Goal: Information Seeking & Learning: Check status

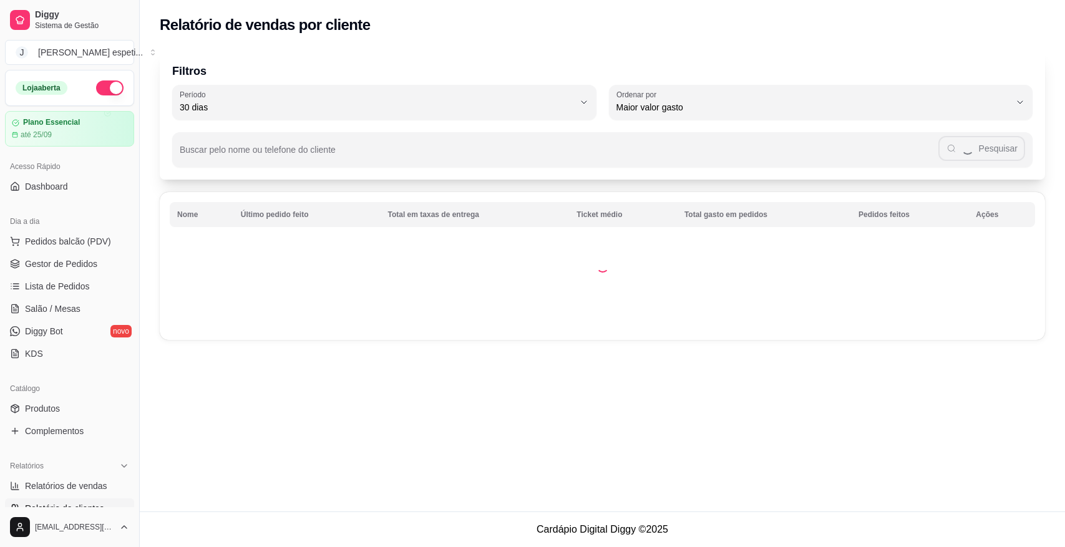
select select "30"
select select "HIGHEST_TOTAL_SPENT_WITH_ORDERS"
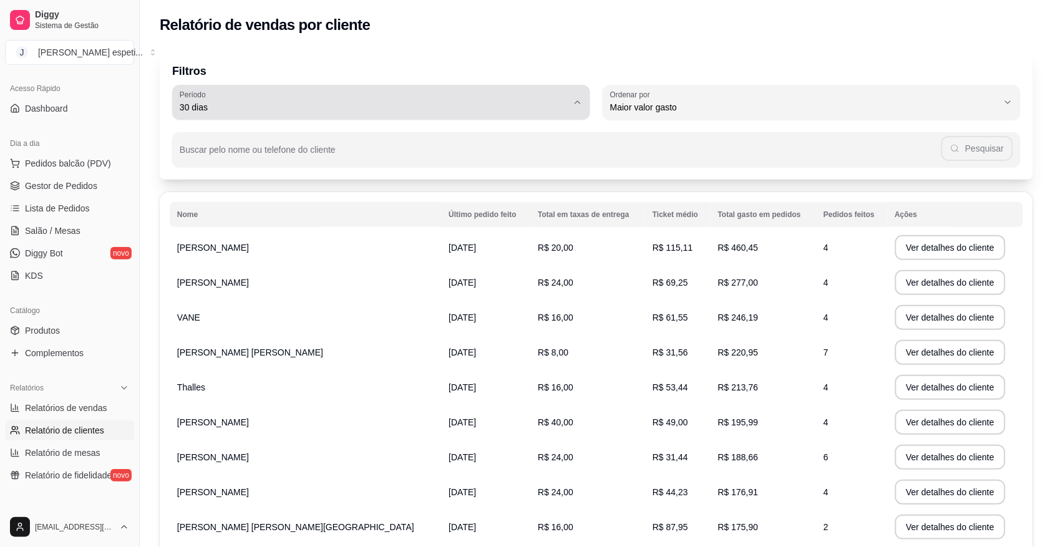
click at [576, 103] on icon "button" at bounding box center [578, 102] width 10 height 10
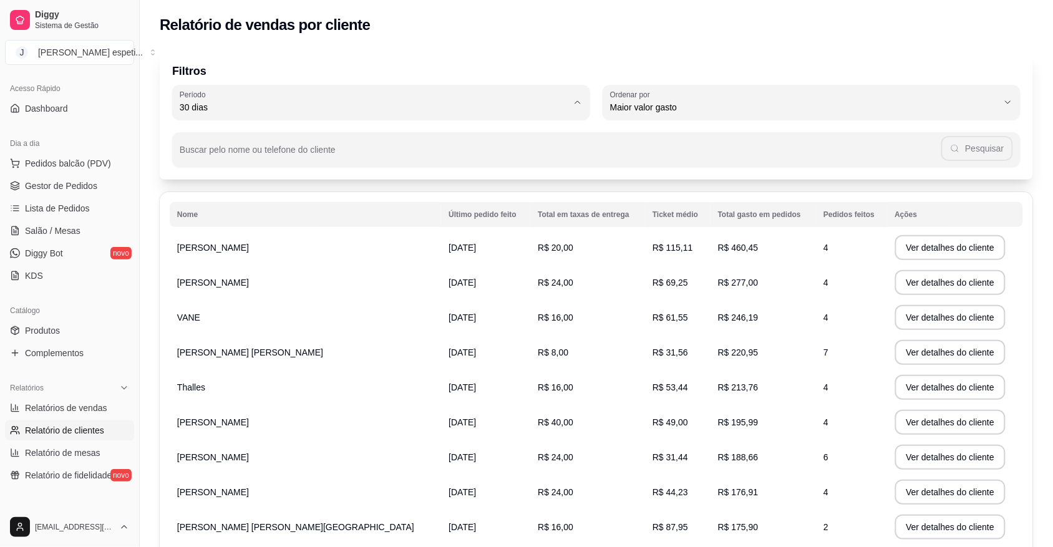
click at [376, 135] on span "Hoje" at bounding box center [375, 136] width 371 height 12
type input "0"
select select "0"
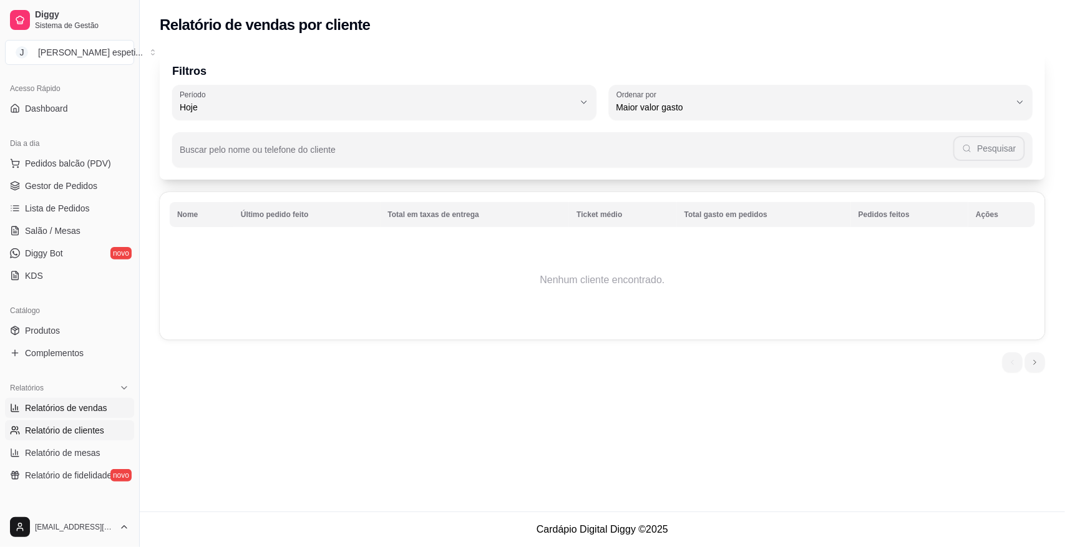
click at [79, 410] on span "Relatórios de vendas" at bounding box center [66, 408] width 82 height 12
select select "ALL"
select select "0"
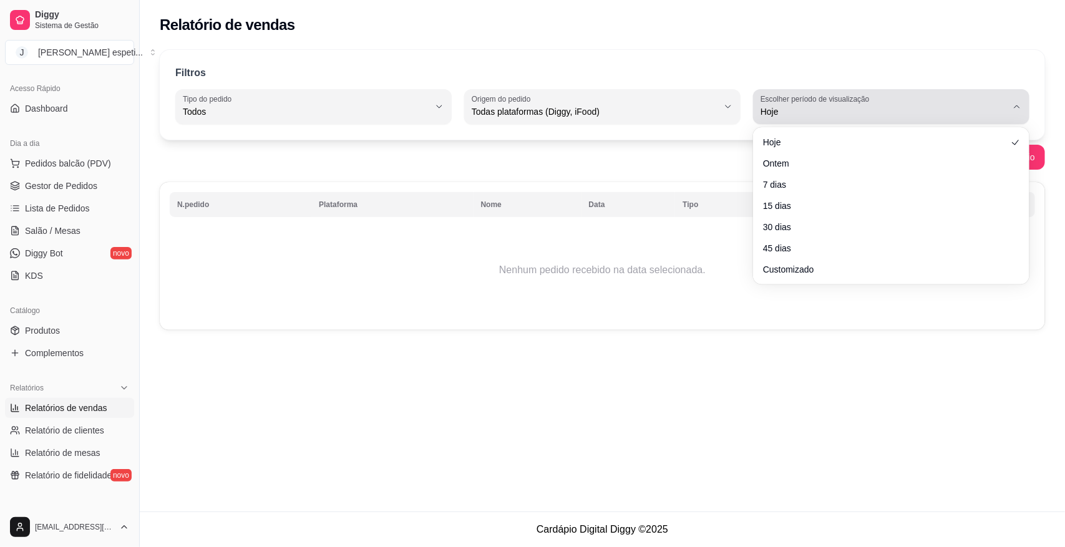
click at [1018, 109] on icon "button" at bounding box center [1017, 107] width 10 height 10
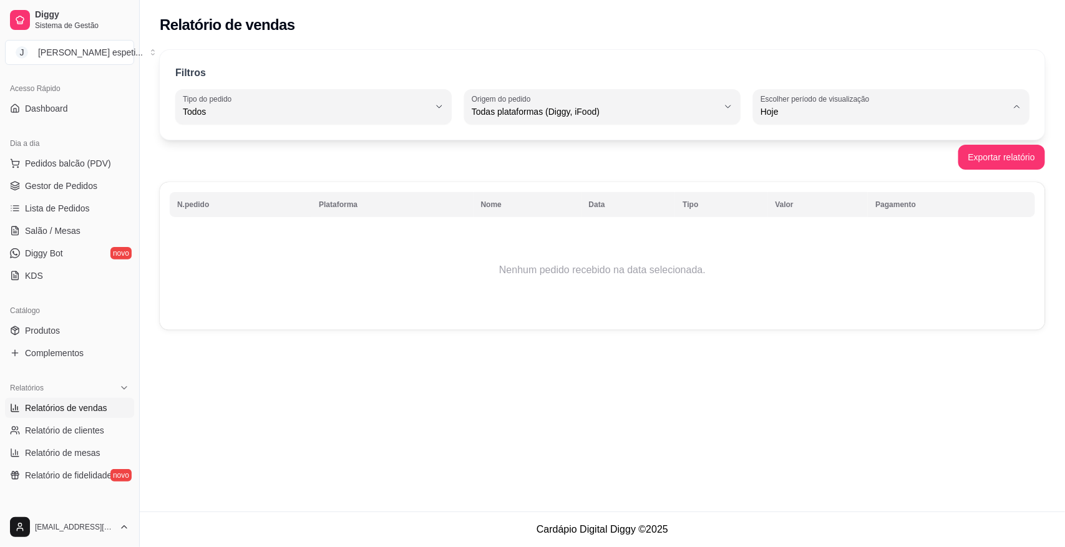
click at [790, 165] on span "Ontem" at bounding box center [885, 162] width 234 height 12
type input "1"
select select "1"
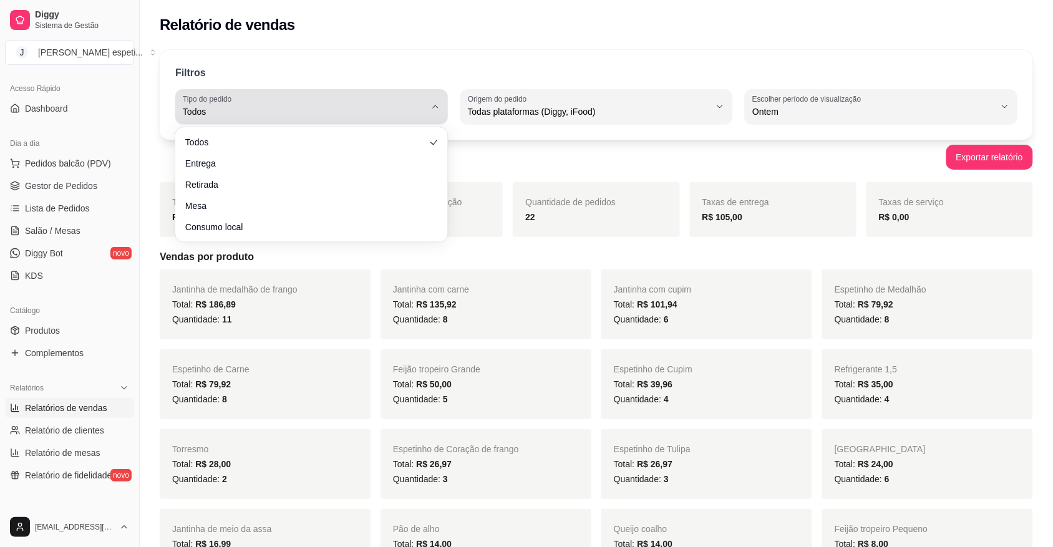
click at [434, 107] on icon "button" at bounding box center [435, 107] width 10 height 10
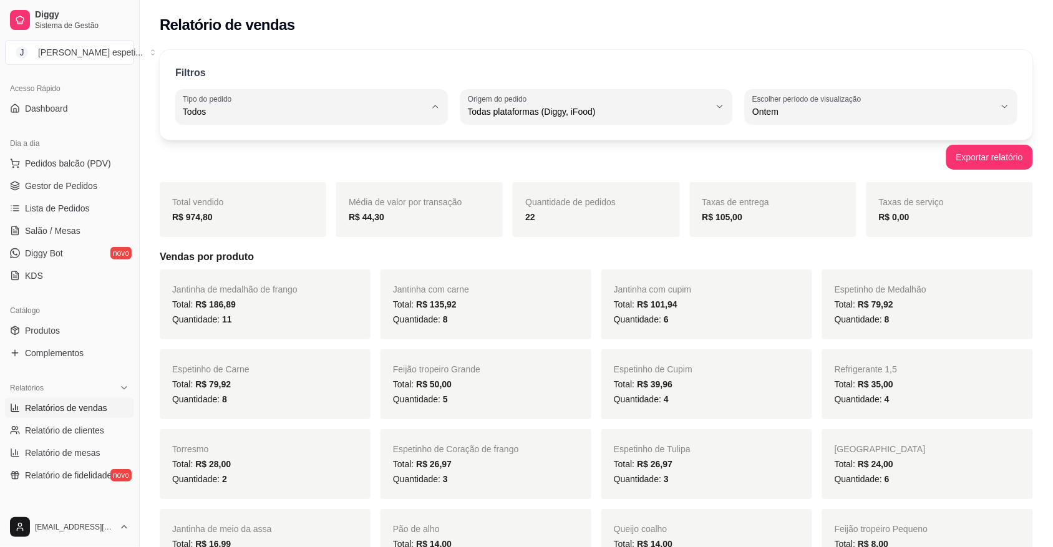
click at [365, 155] on li "Entrega" at bounding box center [312, 161] width 252 height 19
type input "DELIVERY"
select select "DELIVERY"
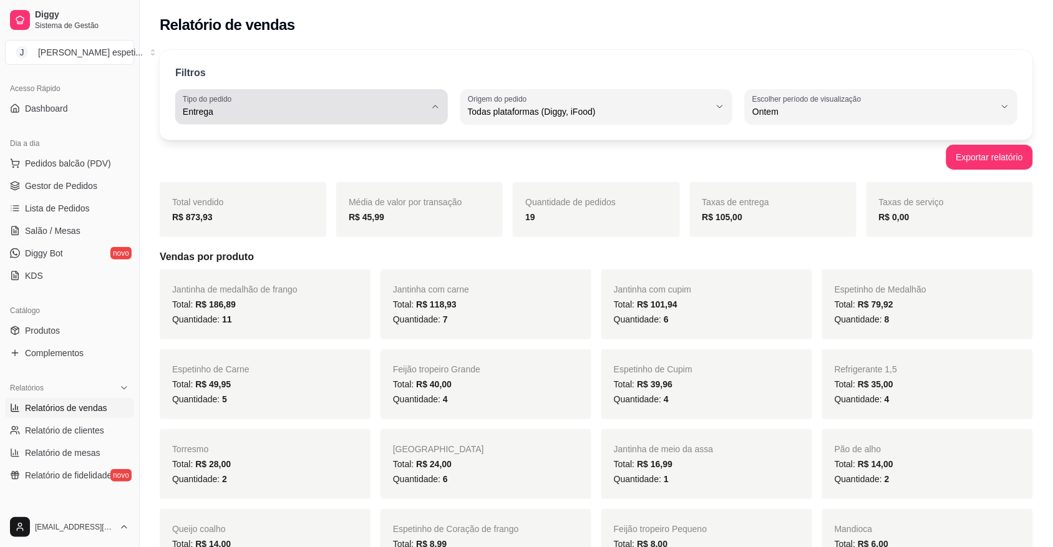
click at [434, 110] on icon "button" at bounding box center [435, 107] width 10 height 10
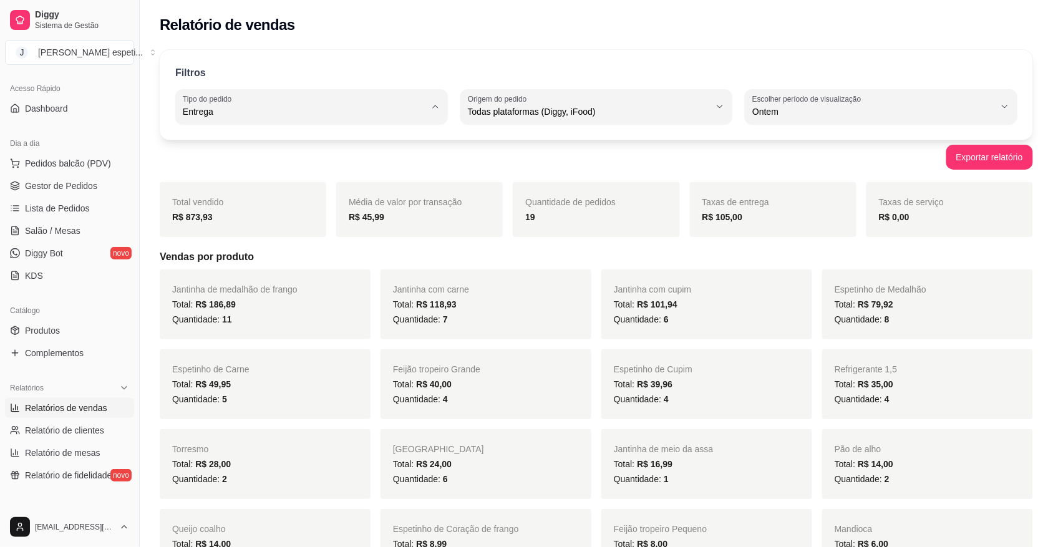
click at [391, 158] on span "Entrega" at bounding box center [305, 162] width 230 height 12
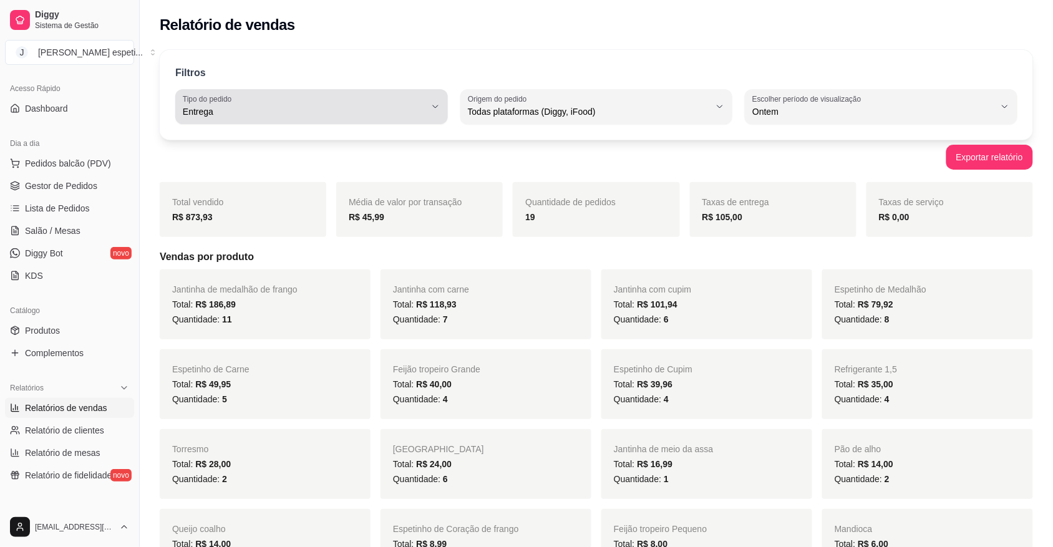
click at [441, 108] on button "Tipo do pedido Entrega" at bounding box center [311, 106] width 273 height 35
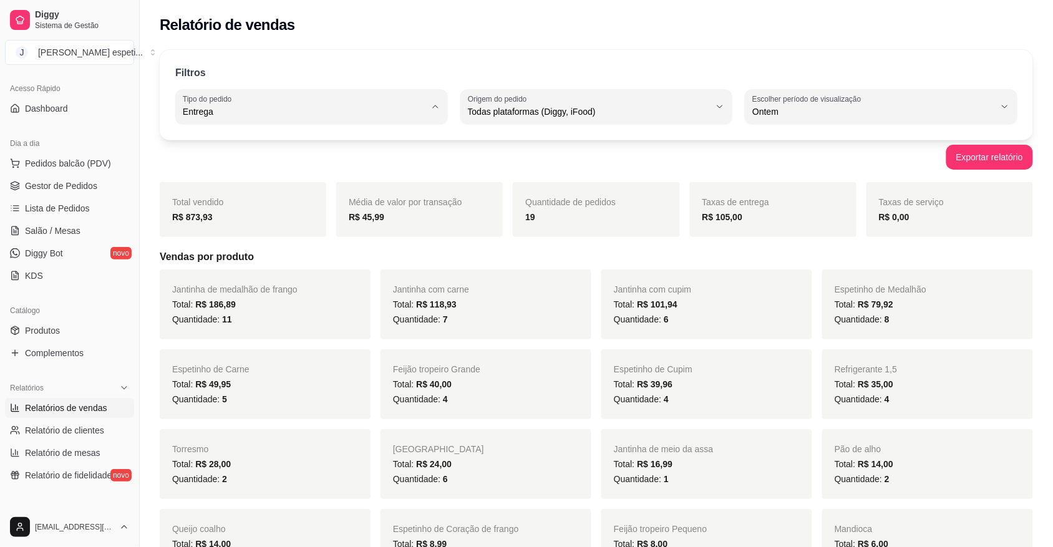
click at [315, 136] on span "Todos" at bounding box center [305, 141] width 230 height 12
type input "ALL"
select select "ALL"
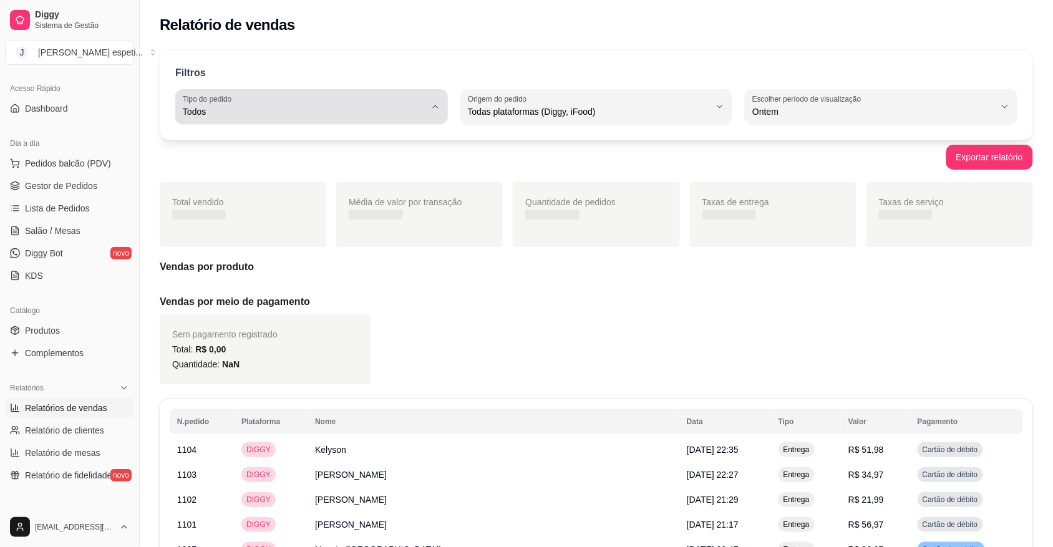
click at [434, 110] on icon "button" at bounding box center [435, 107] width 10 height 10
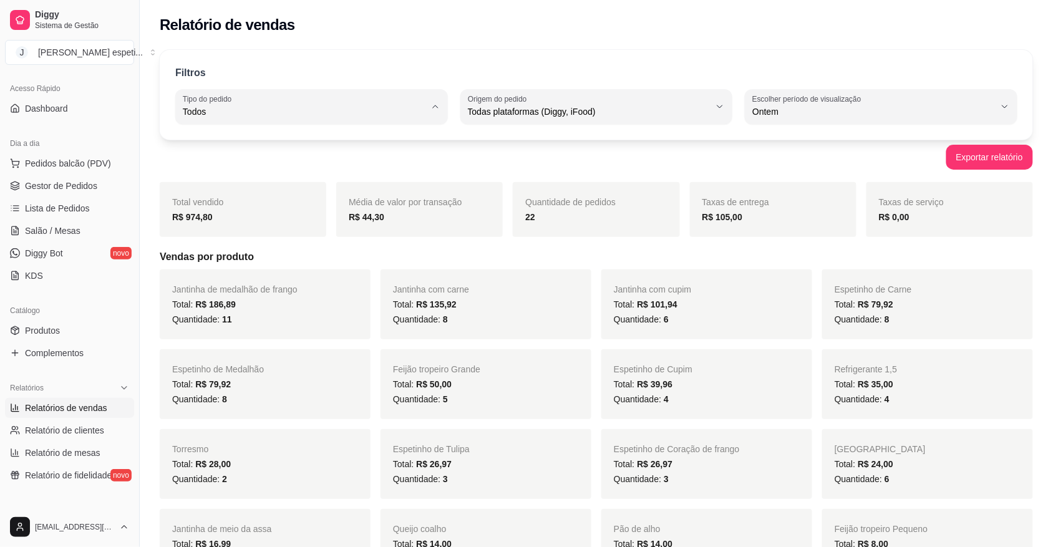
click at [282, 178] on span "Retirada" at bounding box center [305, 183] width 230 height 12
type input "PICKUP"
select select "PICKUP"
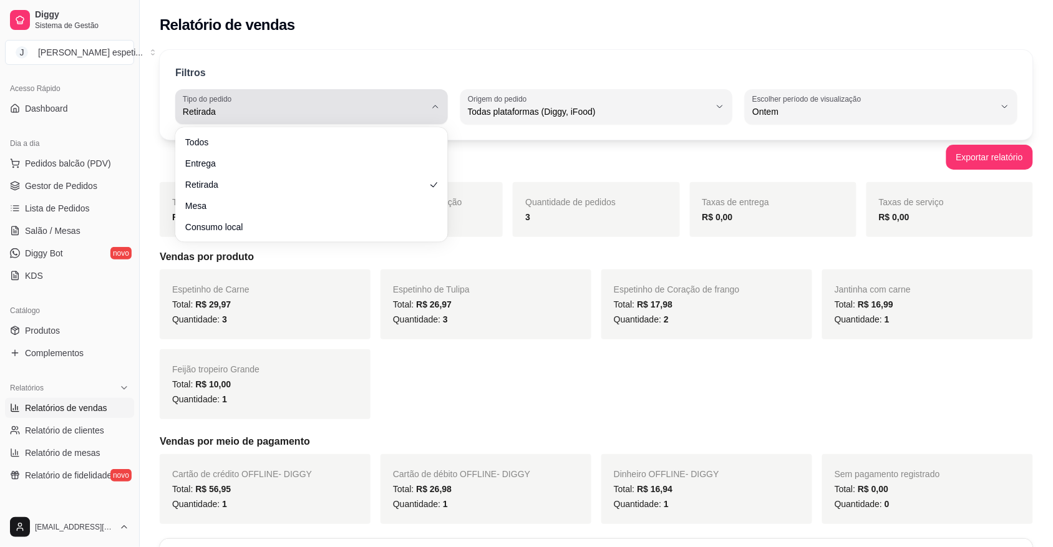
click at [428, 110] on button "Tipo do pedido Retirada" at bounding box center [311, 106] width 273 height 35
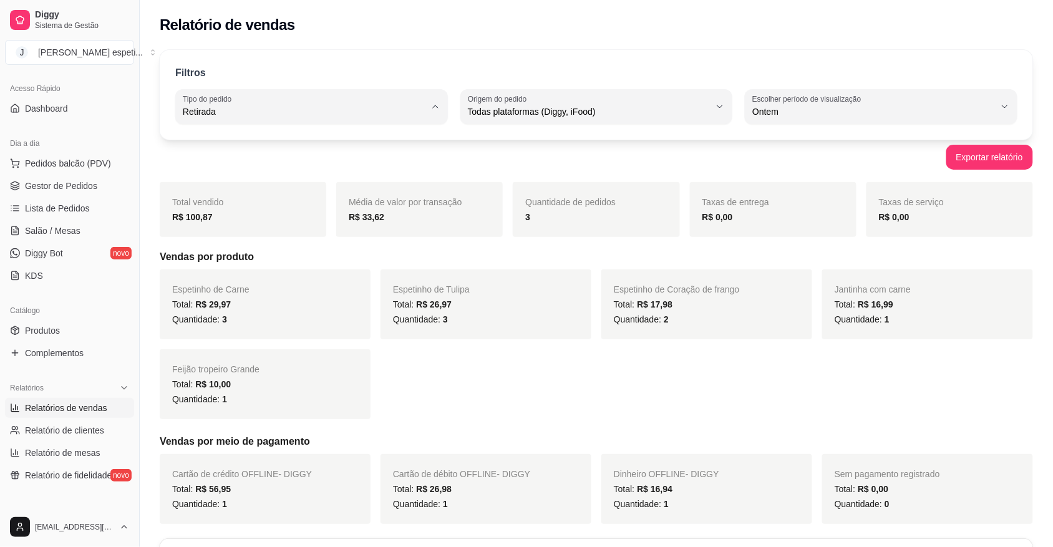
click at [335, 217] on li "Consumo local" at bounding box center [312, 222] width 252 height 19
type input "EAT_IN"
select select "EAT_IN"
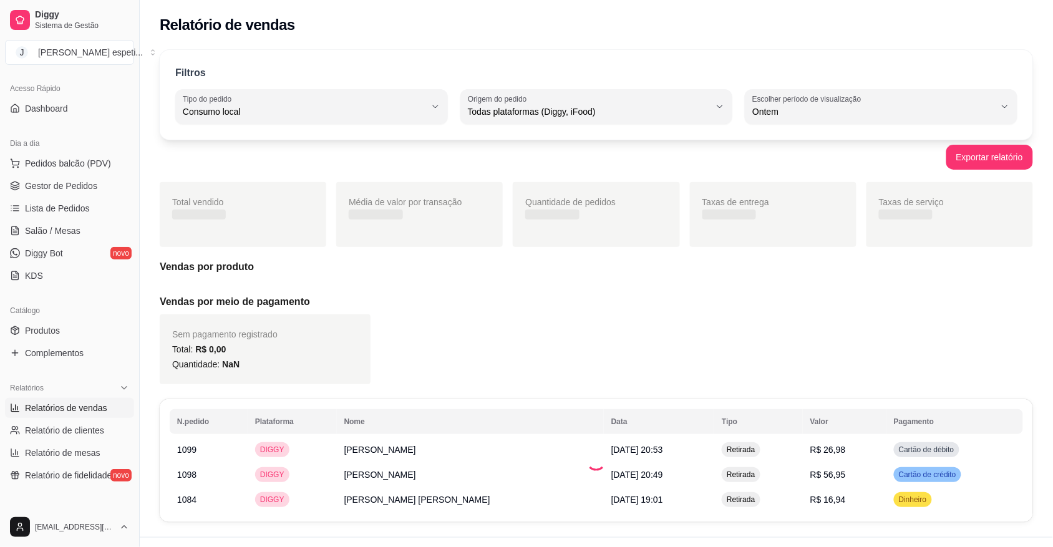
scroll to position [11, 0]
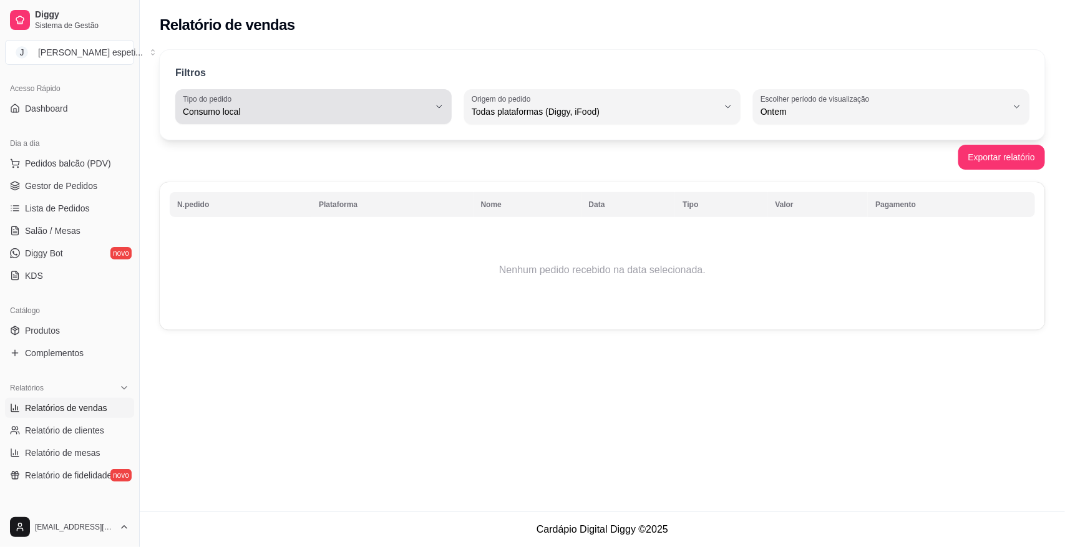
click at [426, 105] on span "Consumo local" at bounding box center [306, 111] width 246 height 12
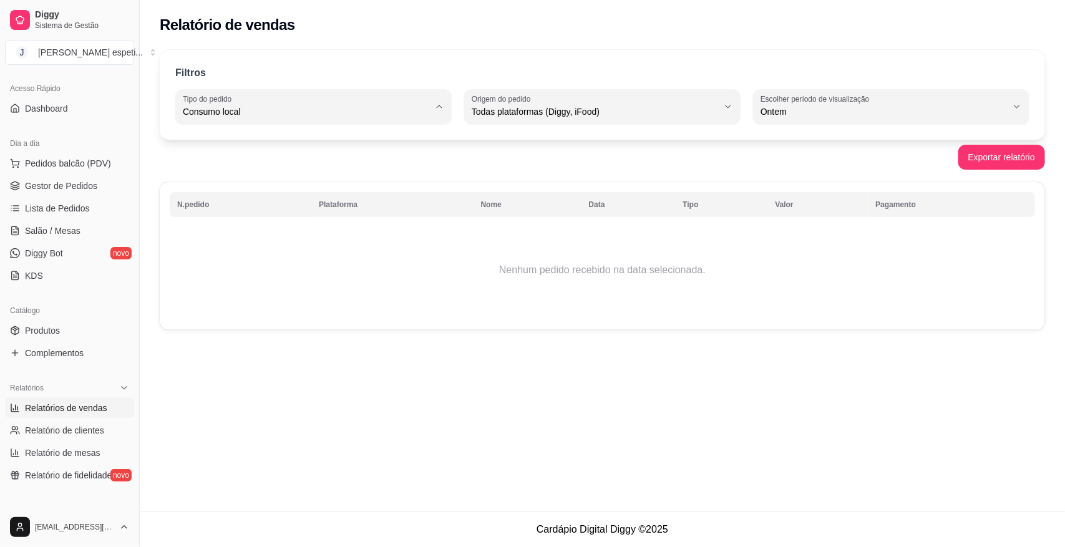
click at [338, 142] on span "Todos" at bounding box center [307, 141] width 234 height 12
type input "ALL"
select select "ALL"
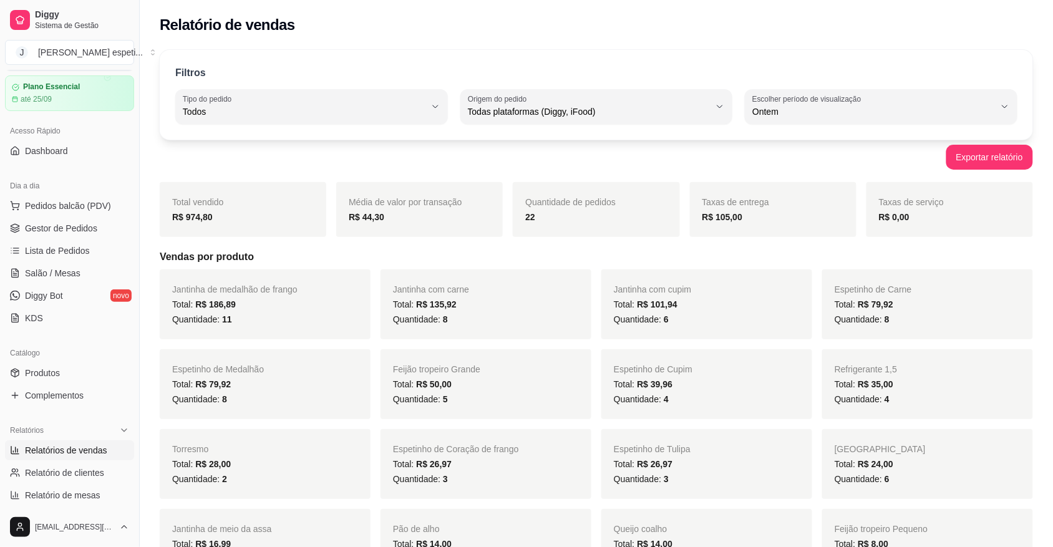
scroll to position [0, 0]
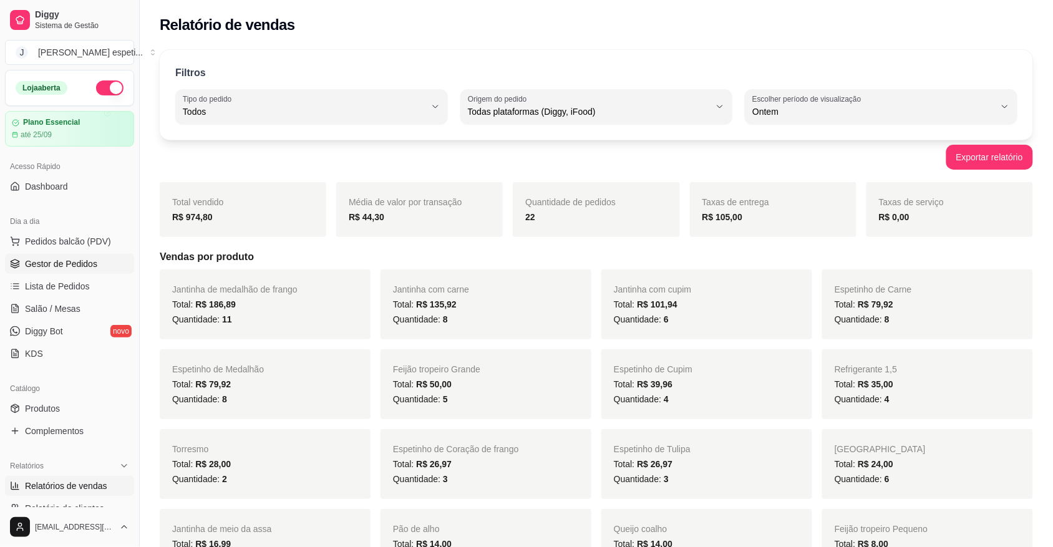
click at [39, 264] on span "Gestor de Pedidos" at bounding box center [61, 264] width 72 height 12
